Goal: Task Accomplishment & Management: Manage account settings

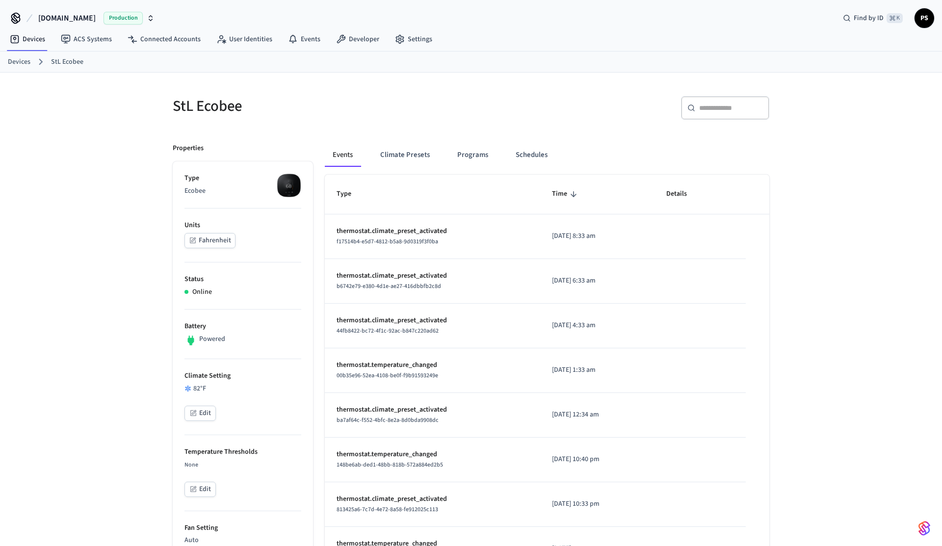
scroll to position [474, 0]
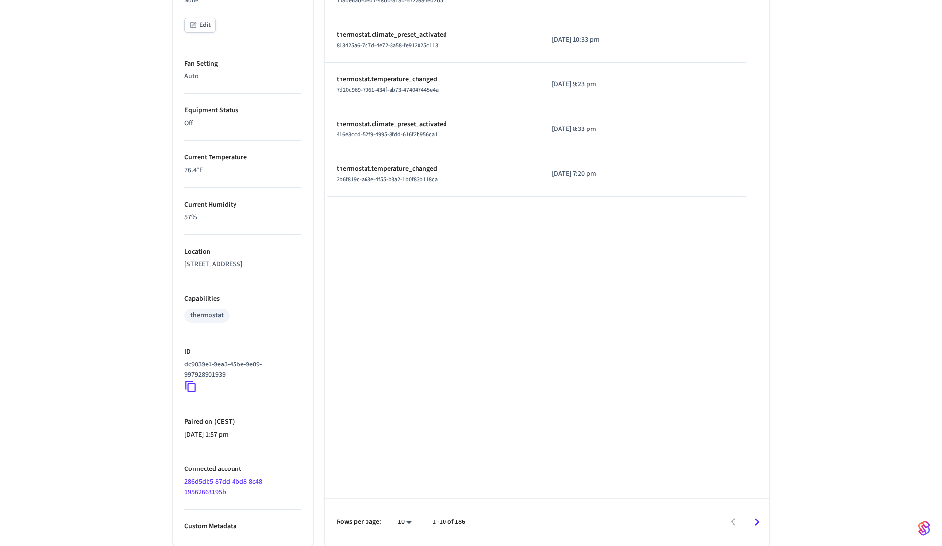
click at [192, 386] on icon at bounding box center [191, 386] width 13 height 13
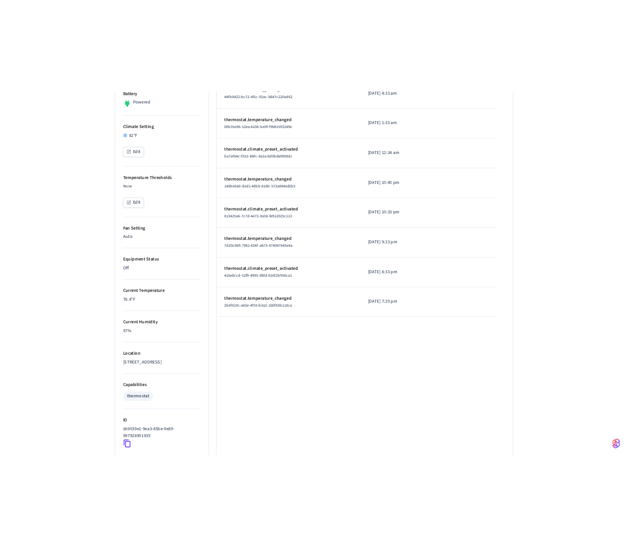
scroll to position [0, 0]
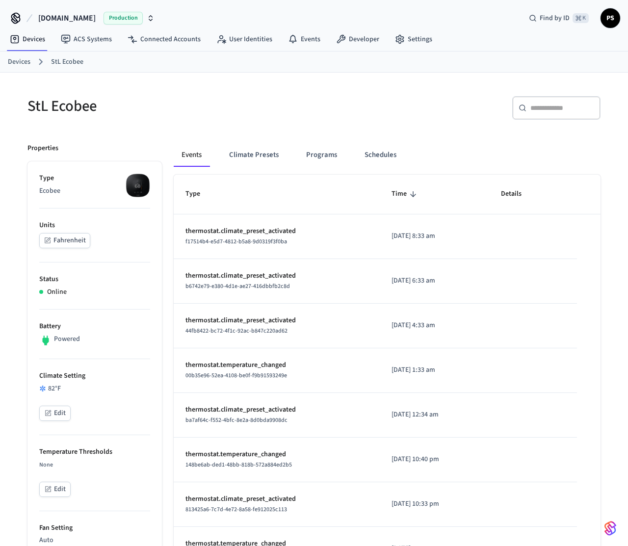
click at [152, 95] on div "StL Ecobee" at bounding box center [162, 105] width 293 height 43
click at [392, 161] on button "Schedules" at bounding box center [381, 155] width 48 height 24
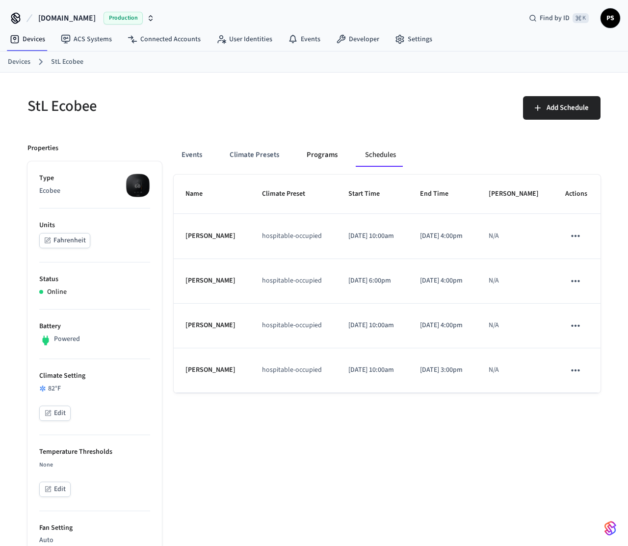
click at [308, 160] on button "Programs" at bounding box center [322, 155] width 47 height 24
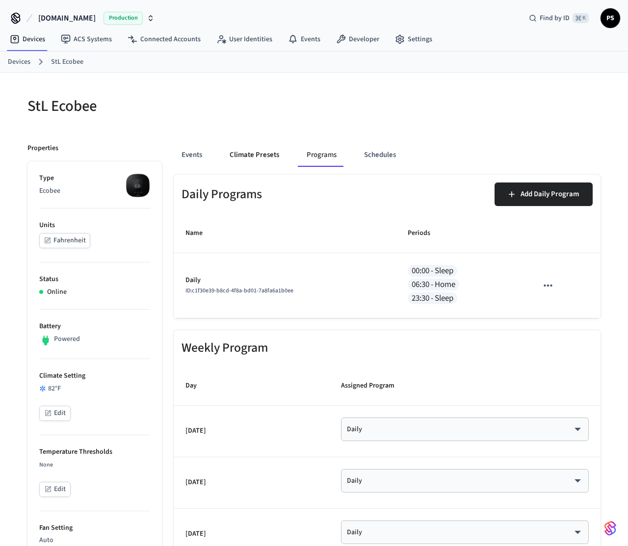
click at [259, 165] on button "Climate Presets" at bounding box center [254, 155] width 65 height 24
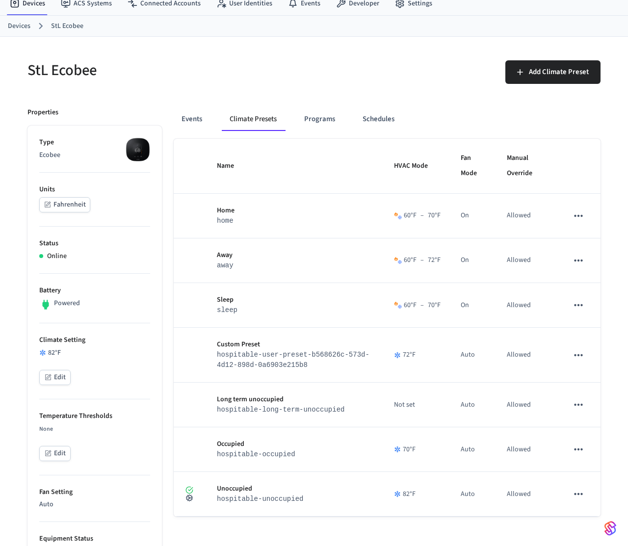
scroll to position [35, 0]
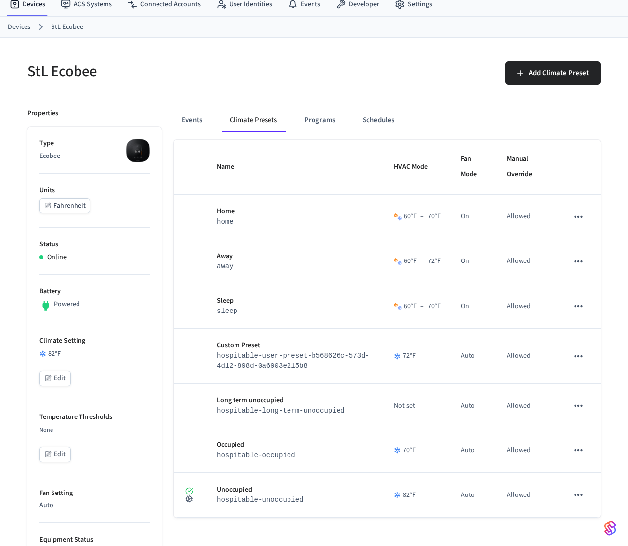
click at [276, 56] on div "StL Ecobee" at bounding box center [162, 71] width 293 height 43
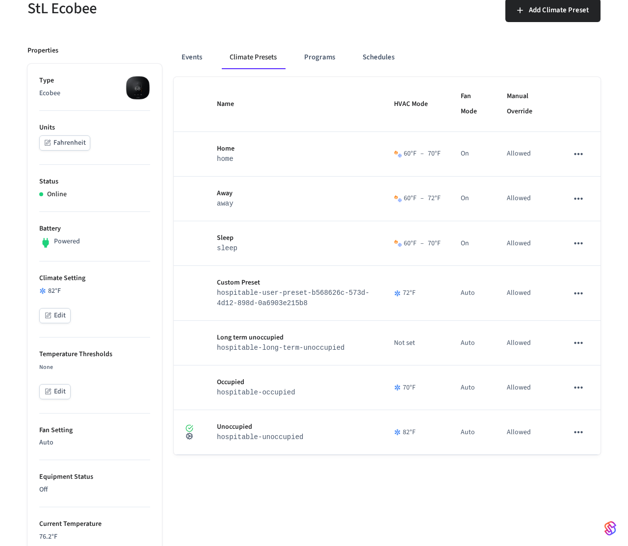
click at [284, 495] on div "Name HVAC Mode Fan Mode Manual Override Home home 60 °F – 70 °F On Allowed Away…" at bounding box center [387, 494] width 427 height 835
click at [252, 491] on div "Name HVAC Mode Fan Mode Manual Override Home home 60 °F – 70 °F On Allowed Away…" at bounding box center [387, 494] width 427 height 835
